Goal: Information Seeking & Learning: Learn about a topic

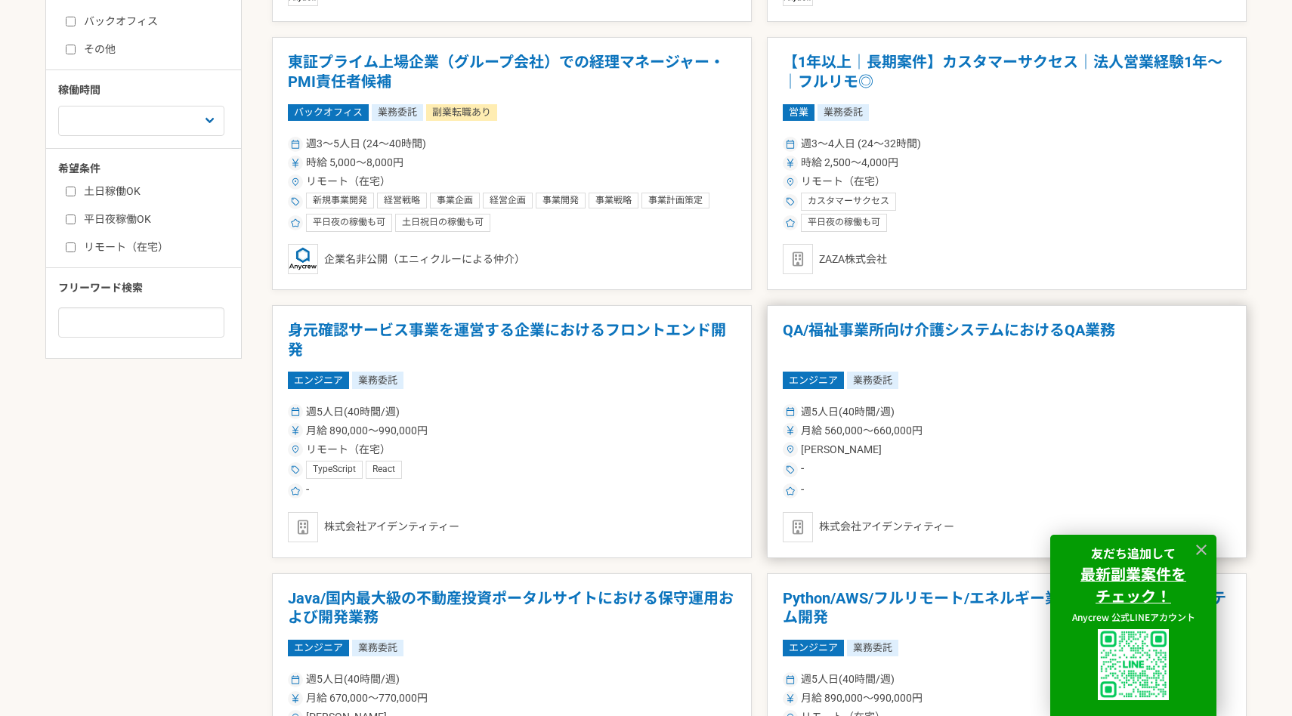
scroll to position [842, 0]
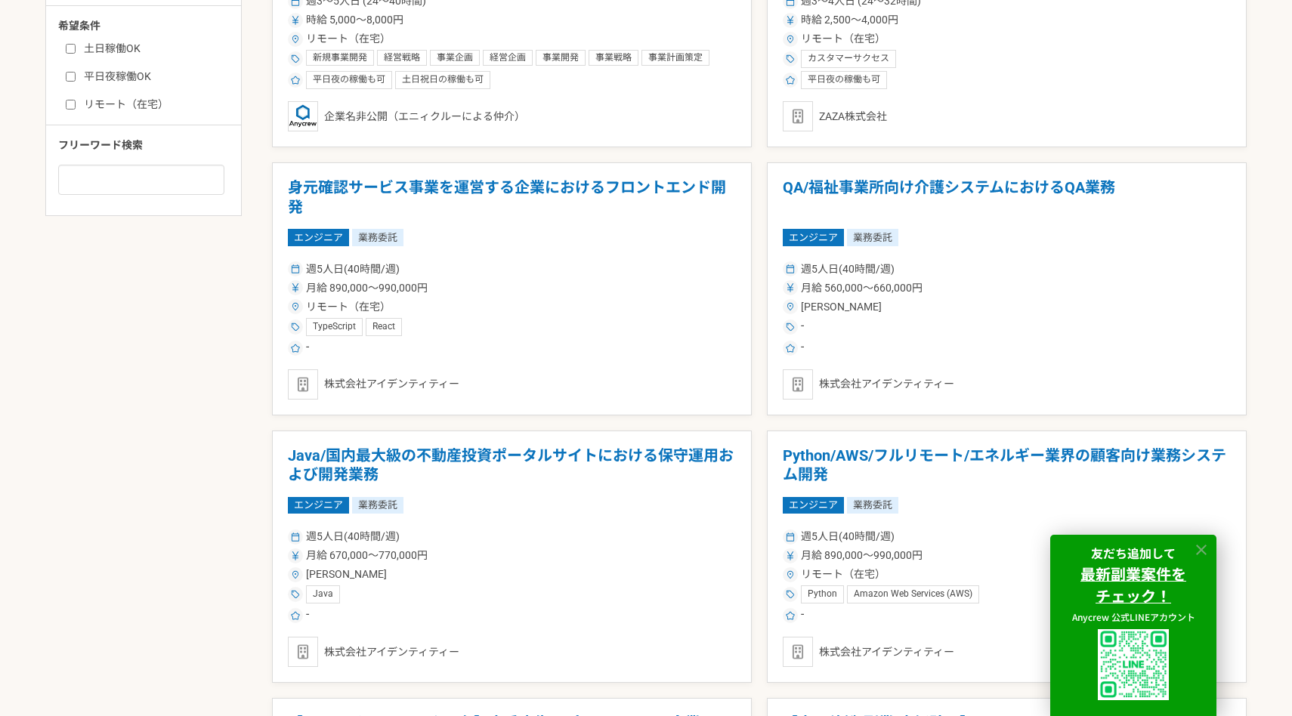
click at [1200, 547] on icon at bounding box center [1201, 550] width 17 height 17
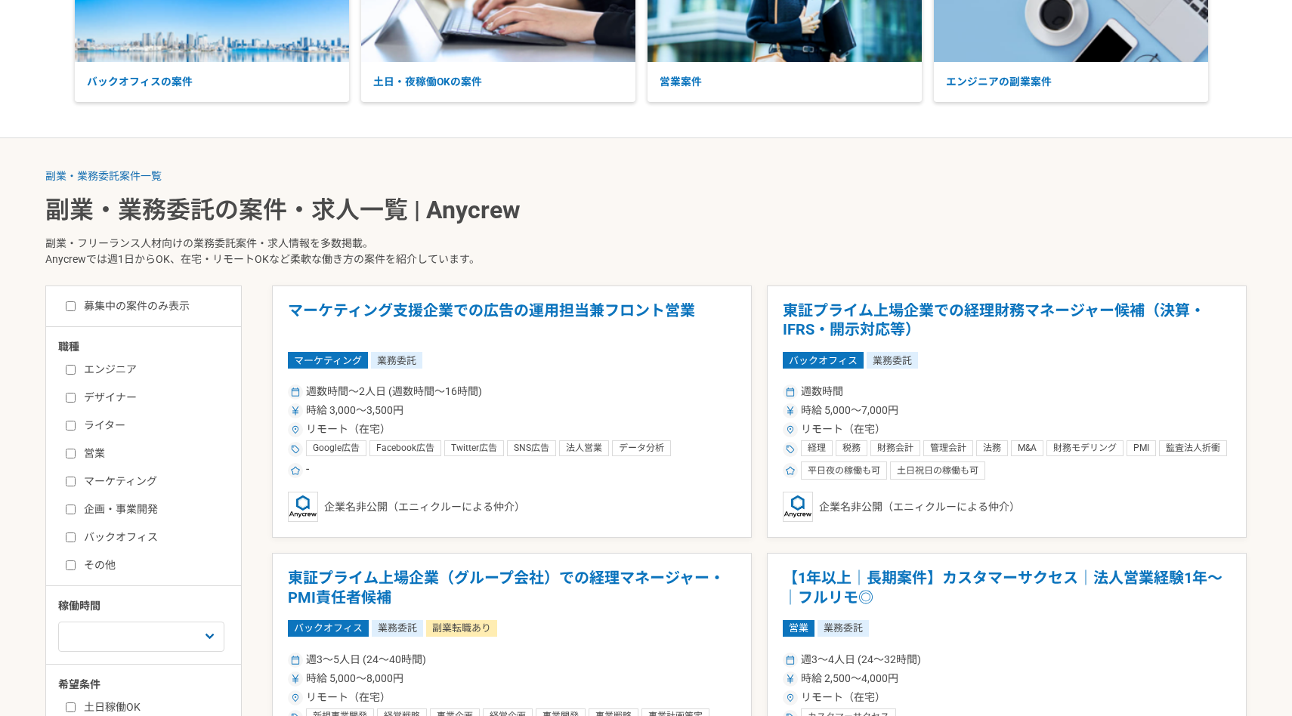
scroll to position [235, 0]
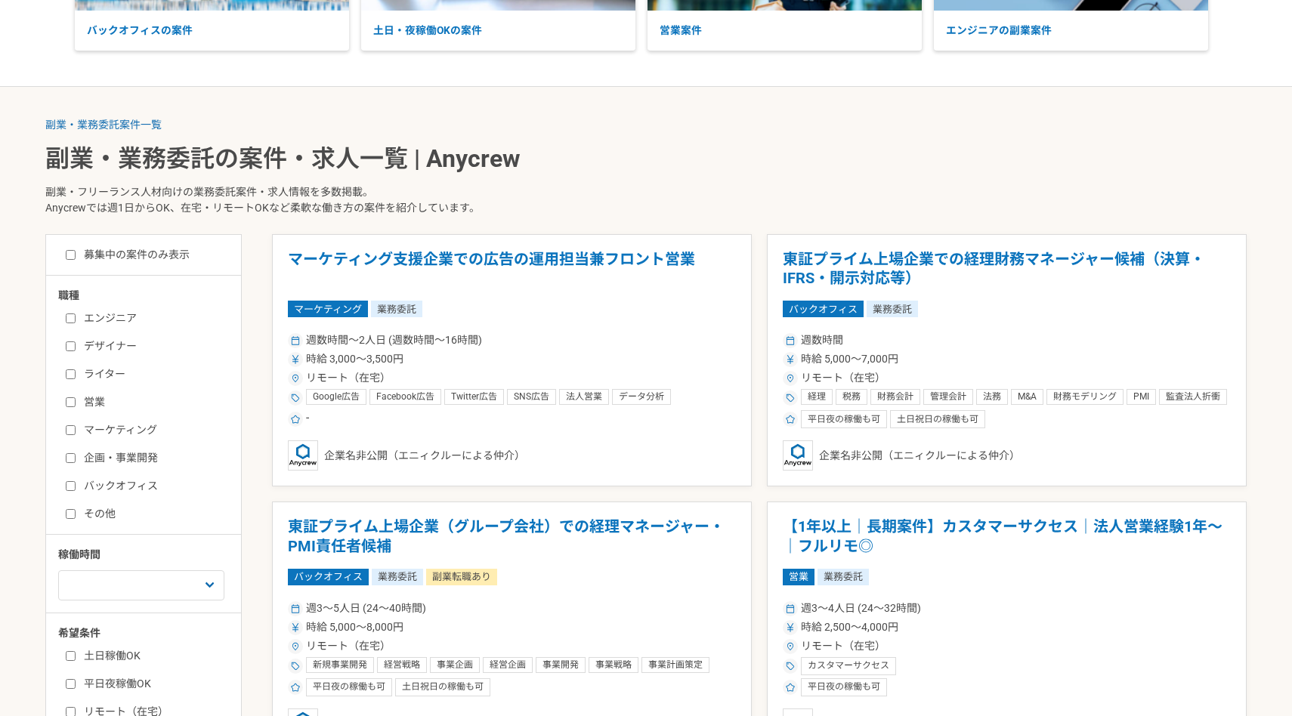
click at [67, 483] on input "バックオフィス" at bounding box center [71, 486] width 10 height 10
checkbox input "true"
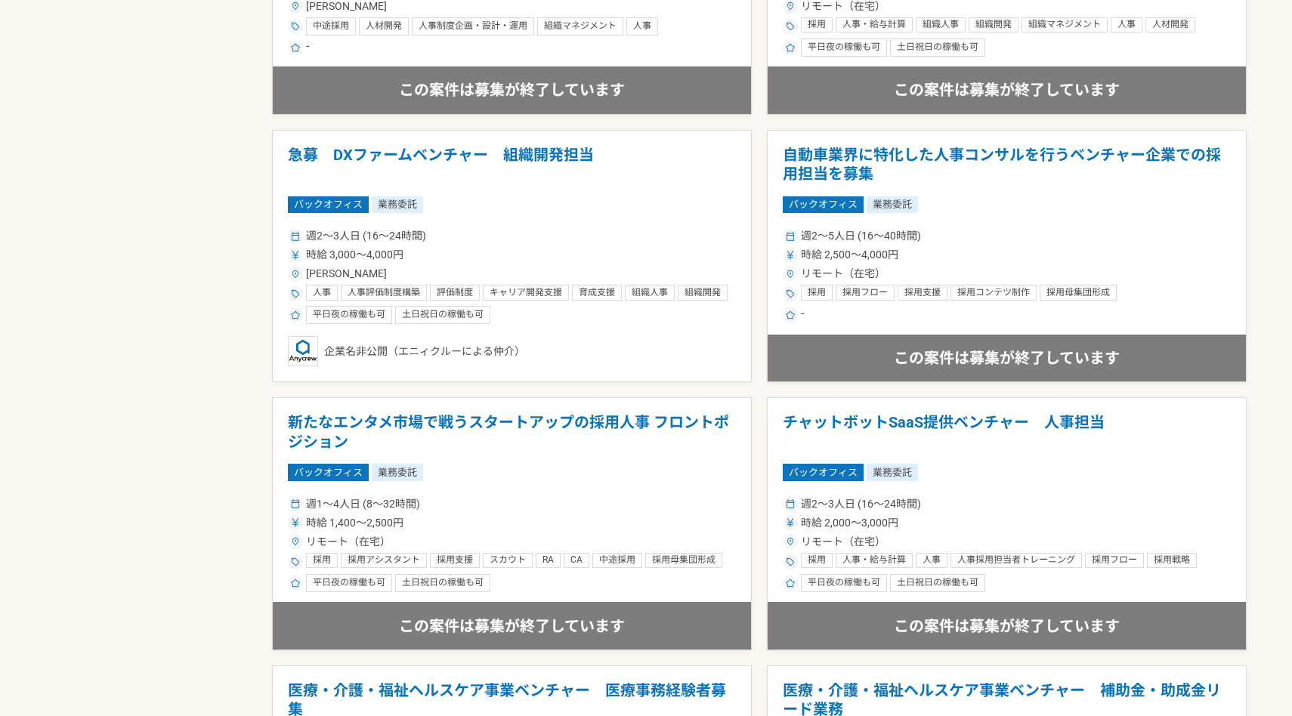
scroll to position [1111, 0]
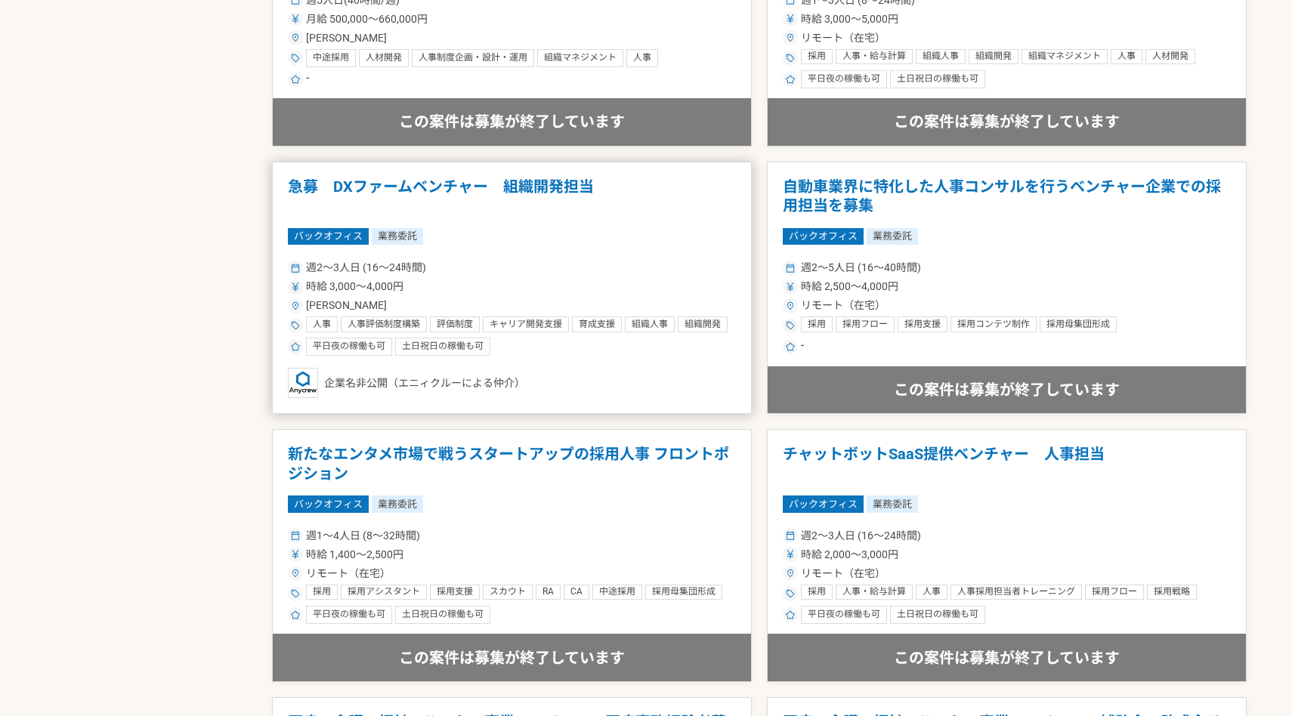
click at [519, 224] on article "急募　DXファームベンチャー　組織開発担当 バックオフィス 業務委託 週2〜3人日 (16〜24時間) 時給 3,000〜4,000円 [PERSON_NAM…" at bounding box center [512, 288] width 480 height 253
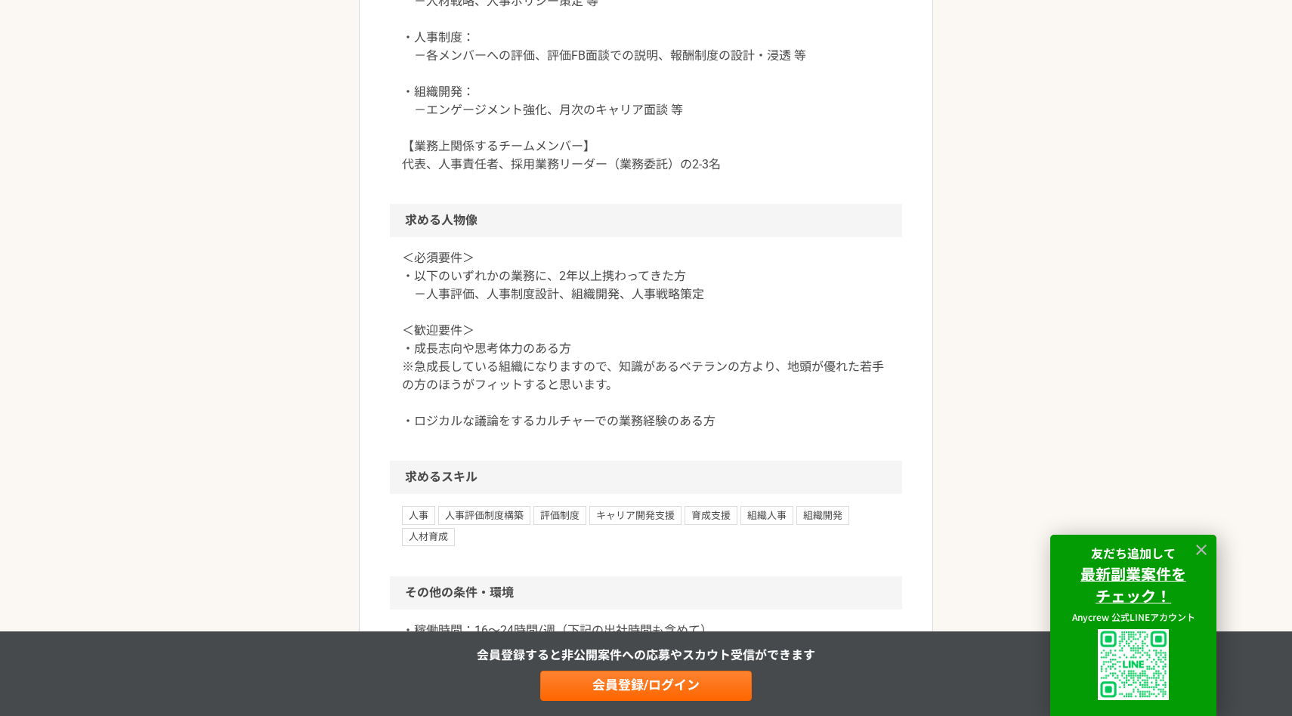
scroll to position [1200, 0]
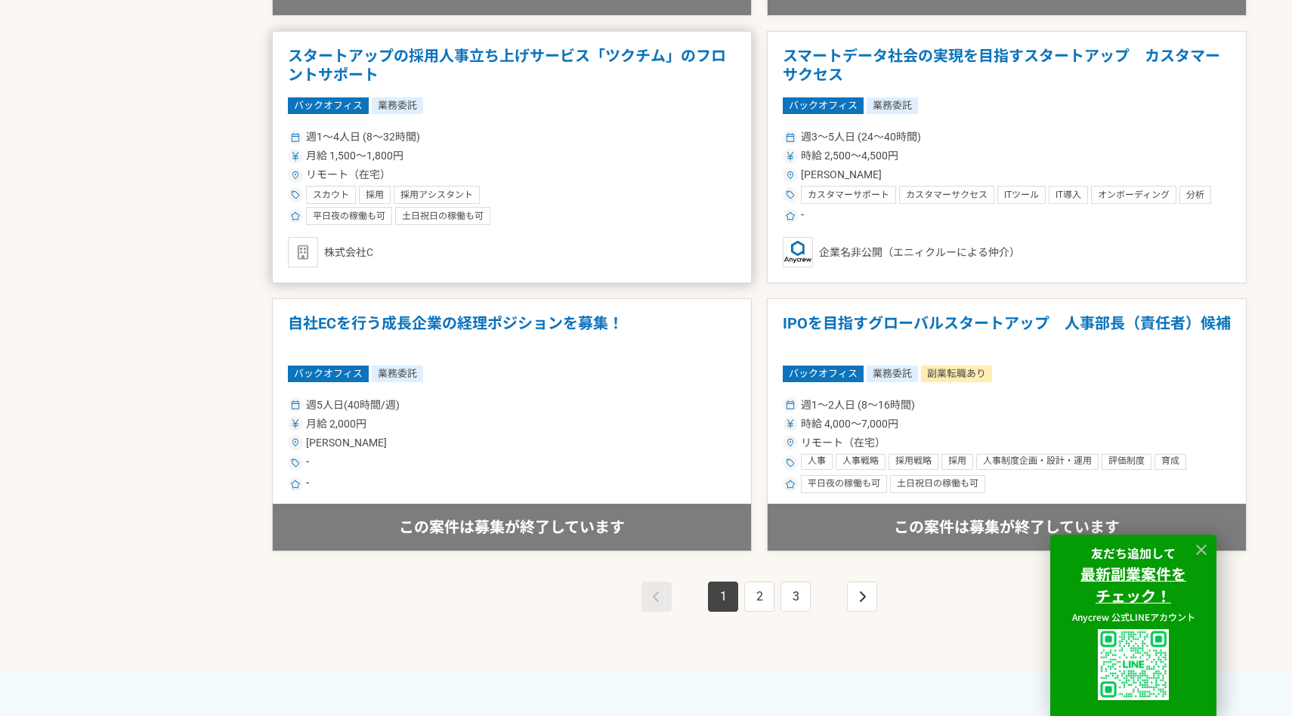
scroll to position [2705, 0]
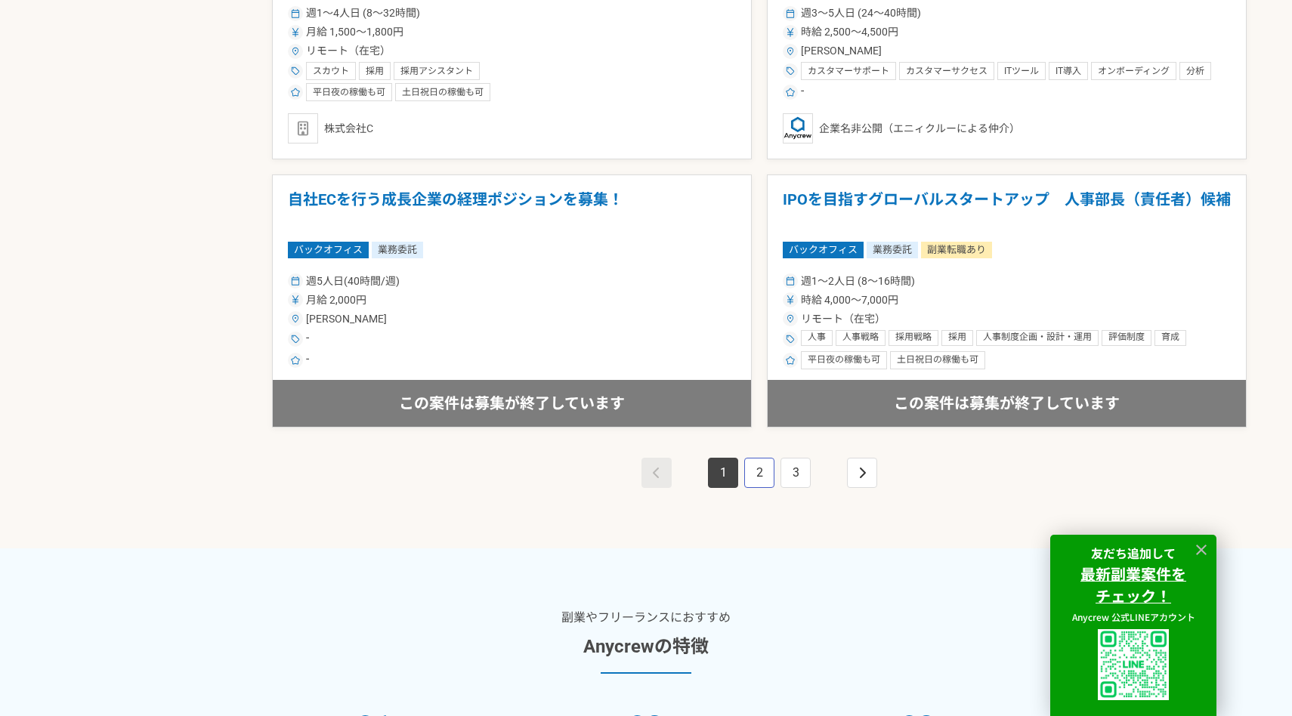
click at [764, 470] on link "2" at bounding box center [759, 473] width 30 height 30
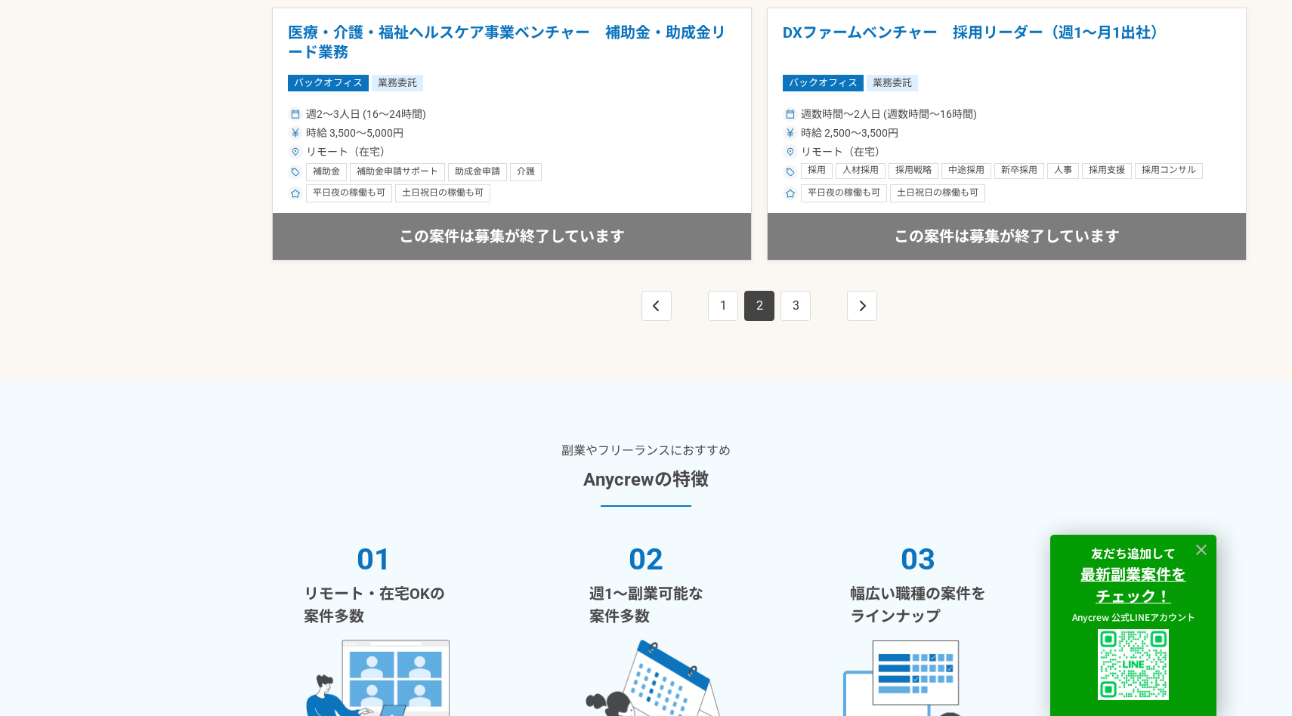
scroll to position [2878, 0]
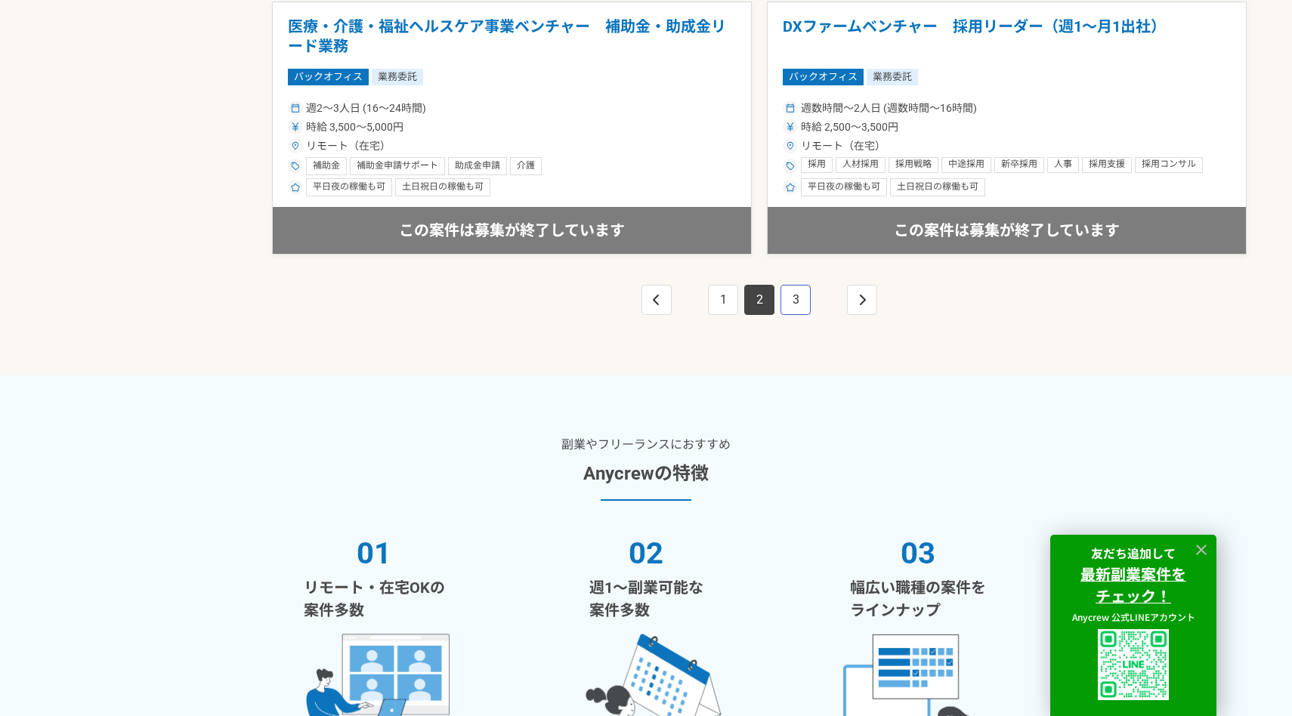
click at [792, 302] on link "3" at bounding box center [795, 300] width 30 height 30
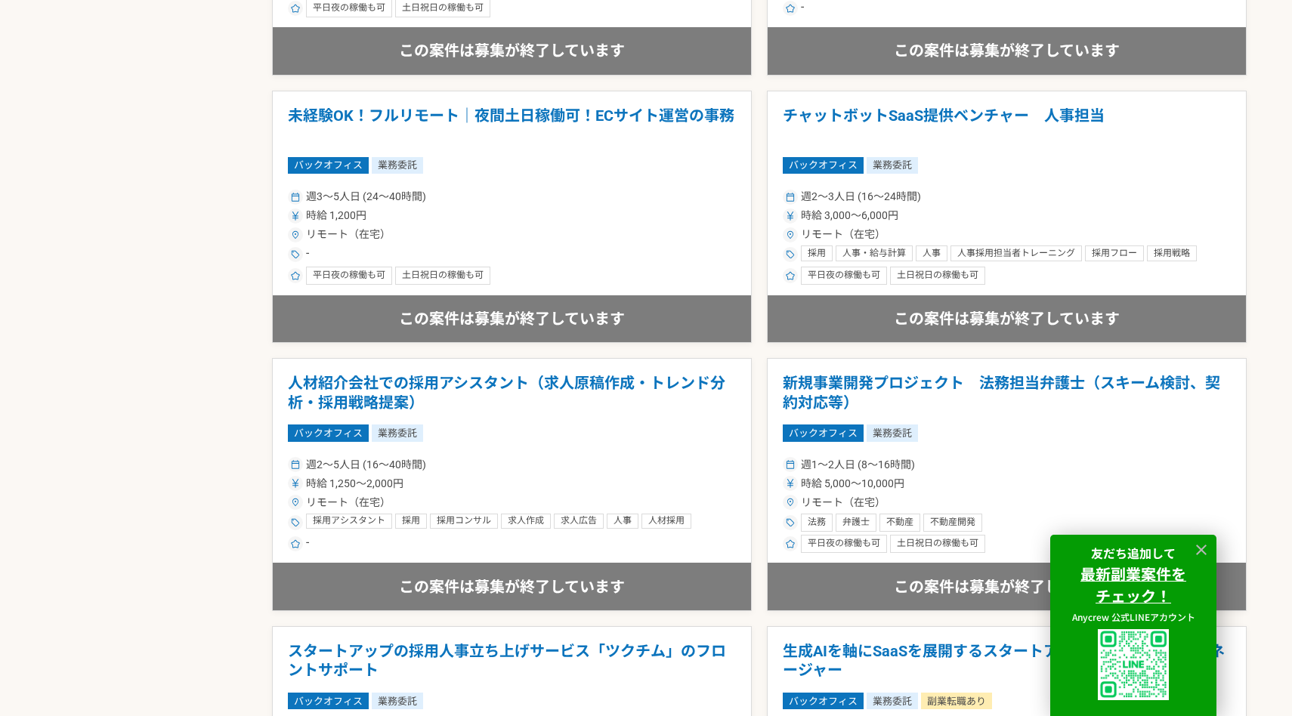
scroll to position [1249, 0]
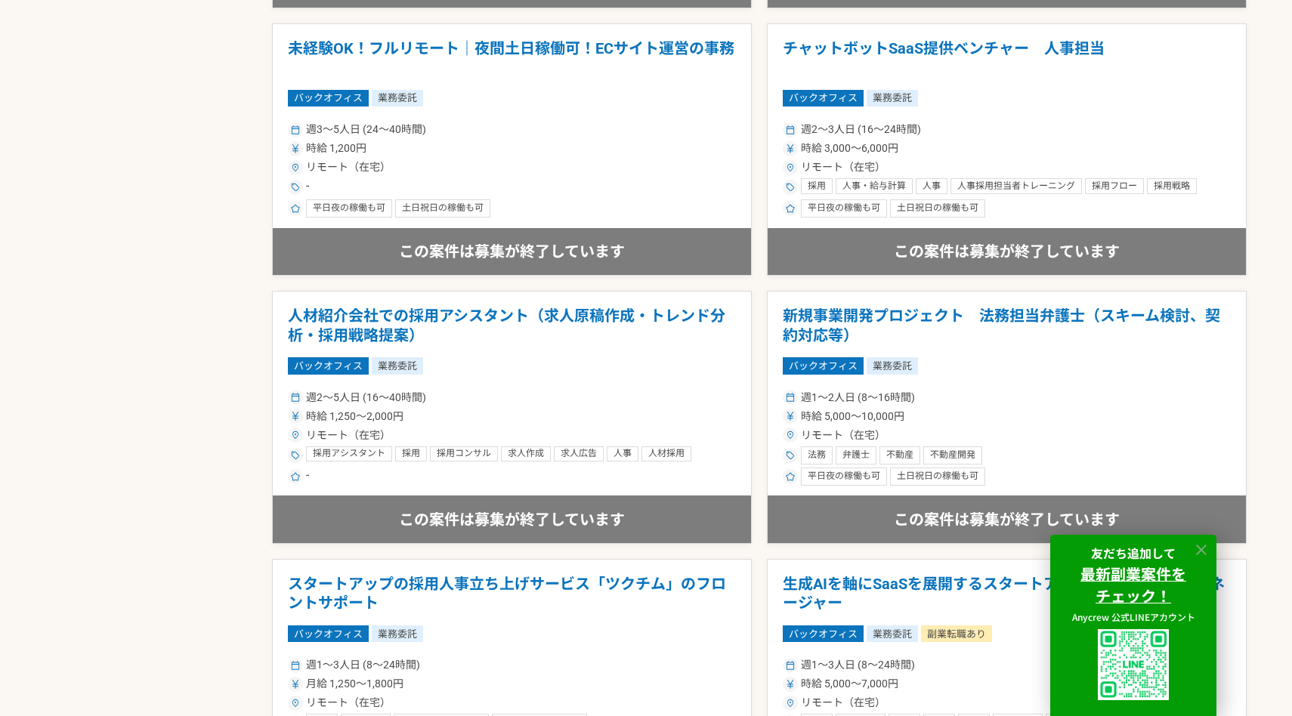
click at [1203, 545] on icon at bounding box center [1201, 550] width 17 height 17
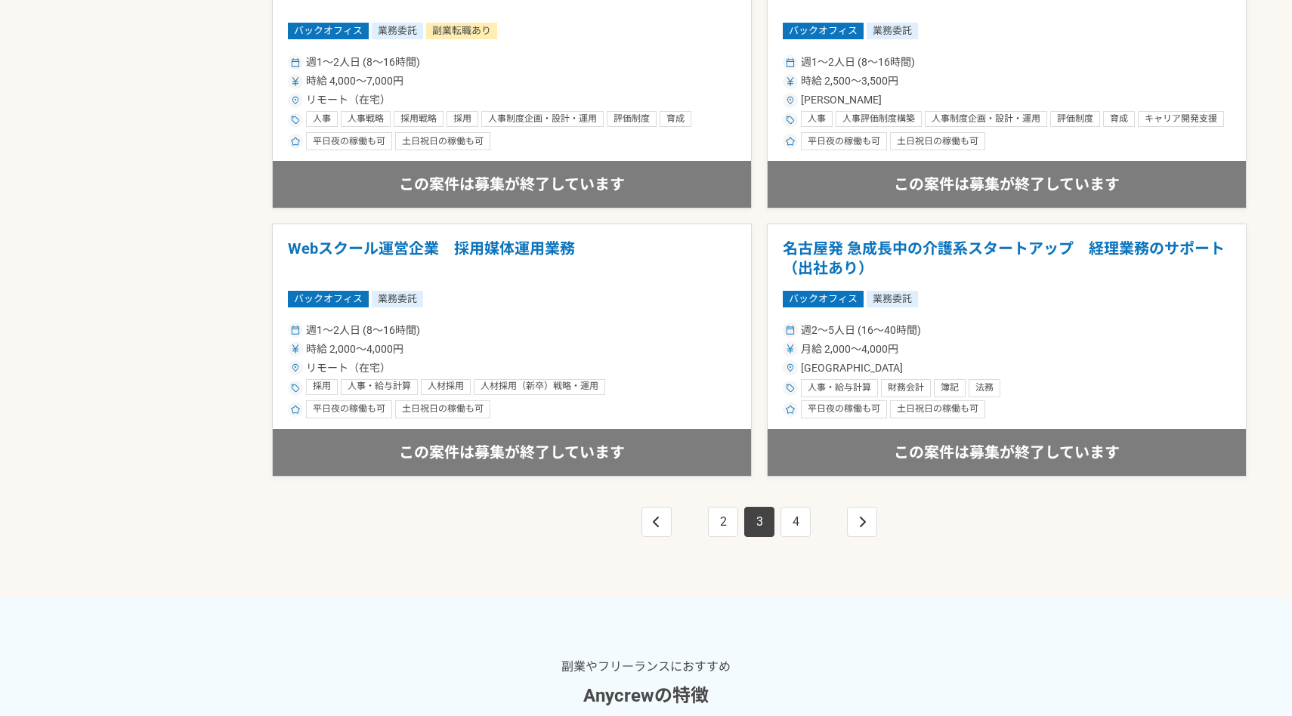
scroll to position [2656, 0]
click at [973, 250] on h1 "名古屋発 急成長中の介護系スタートアップ　経理業務のサポート（出社あり）" at bounding box center [1006, 258] width 448 height 39
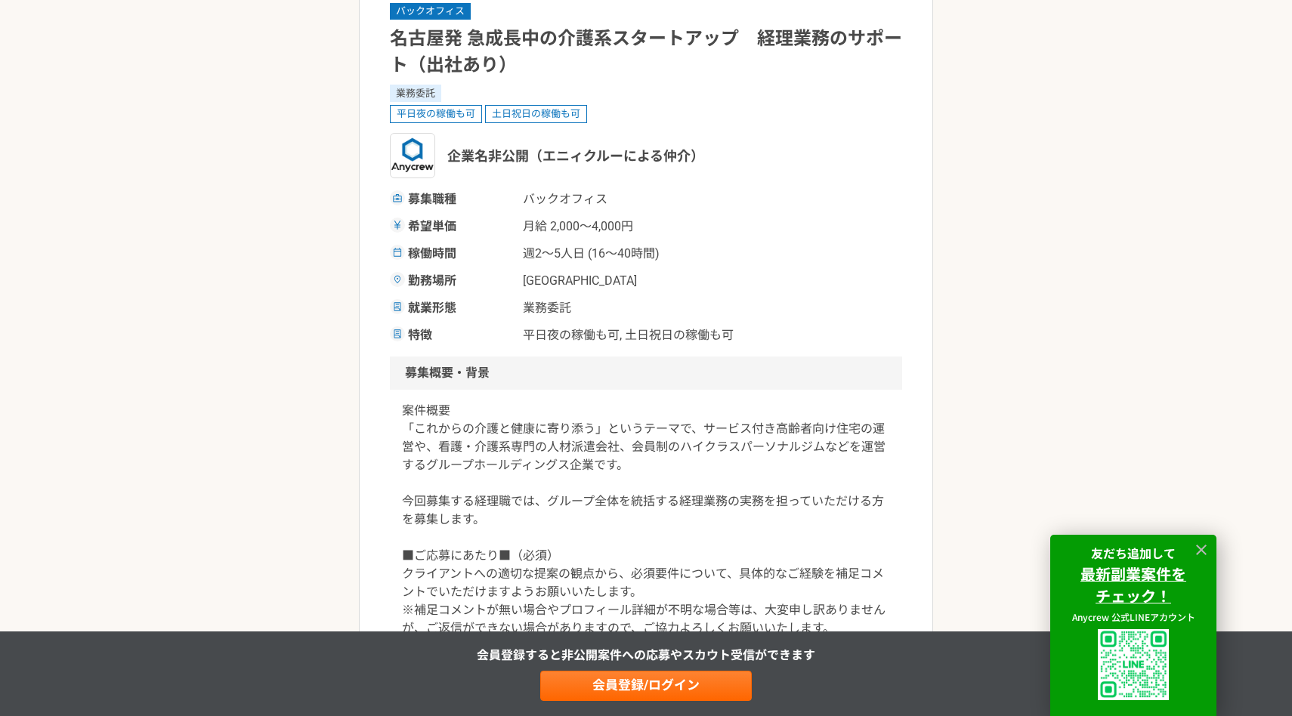
scroll to position [259, 0]
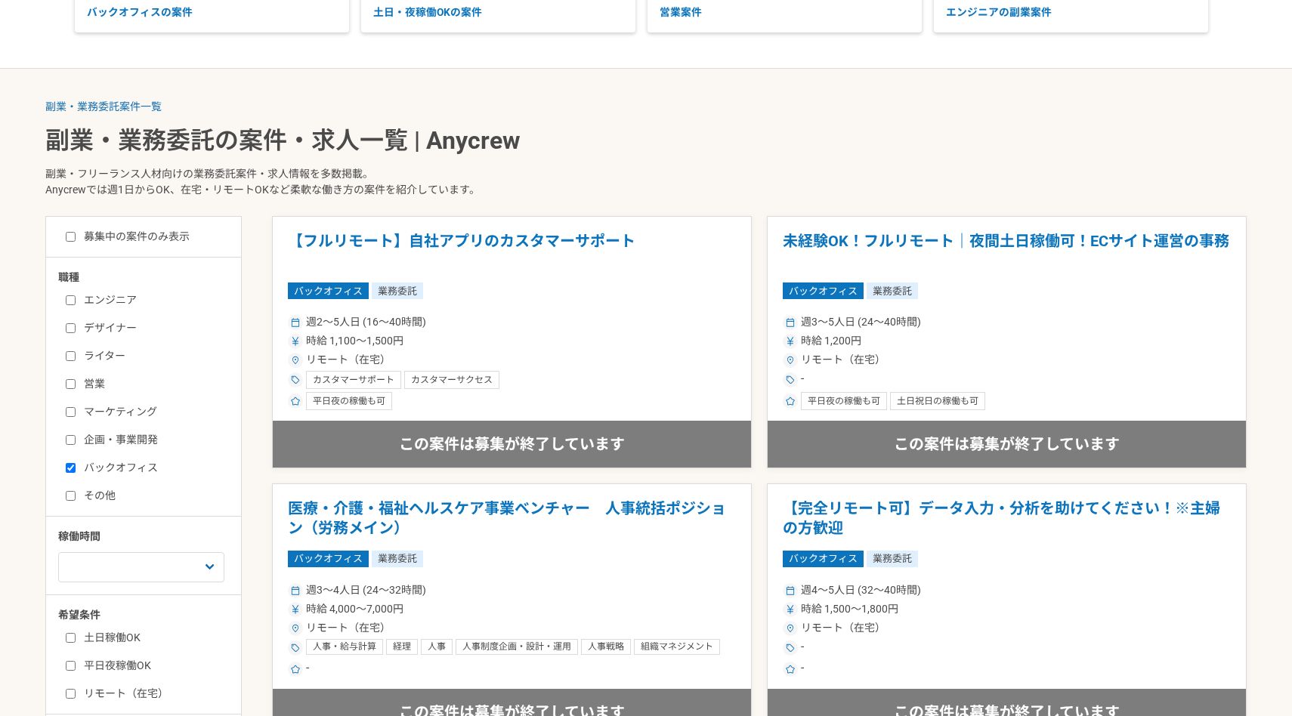
scroll to position [285, 0]
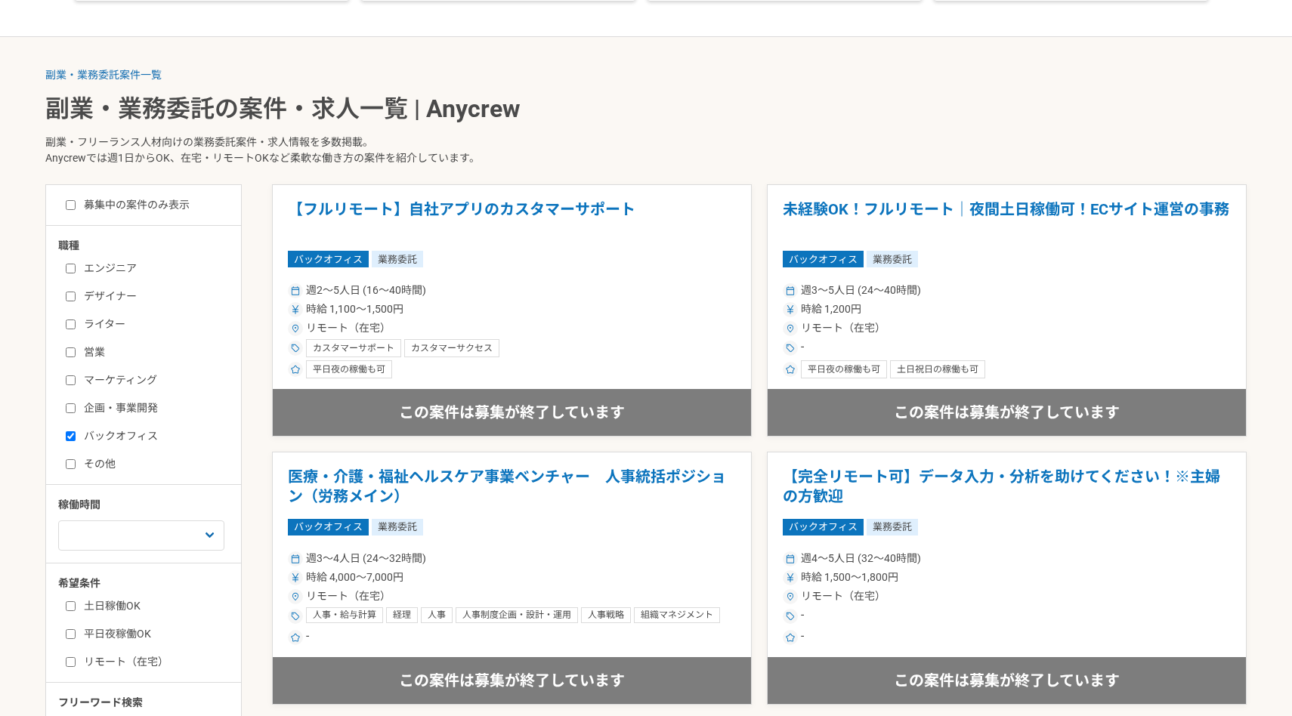
click at [116, 435] on label "バックオフィス" at bounding box center [153, 436] width 174 height 16
click at [76, 435] on input "バックオフィス" at bounding box center [71, 436] width 10 height 10
checkbox input "false"
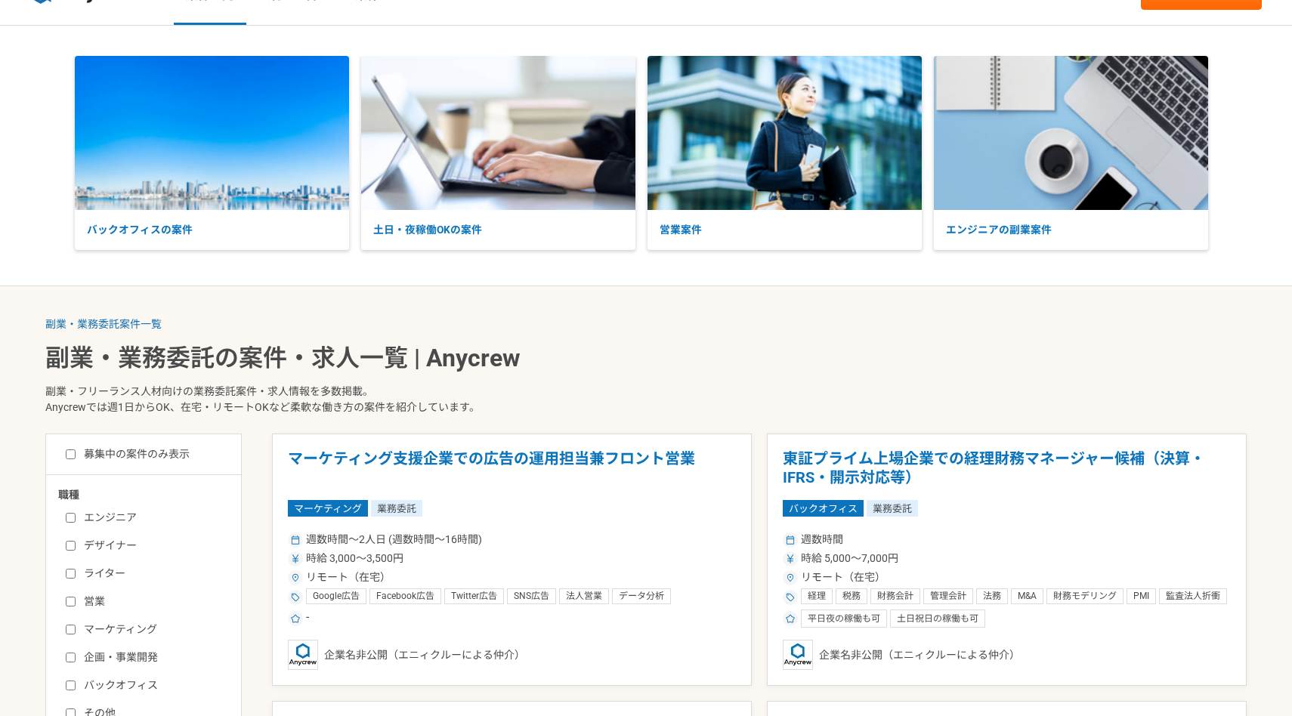
scroll to position [38, 0]
